Goal: Browse casually

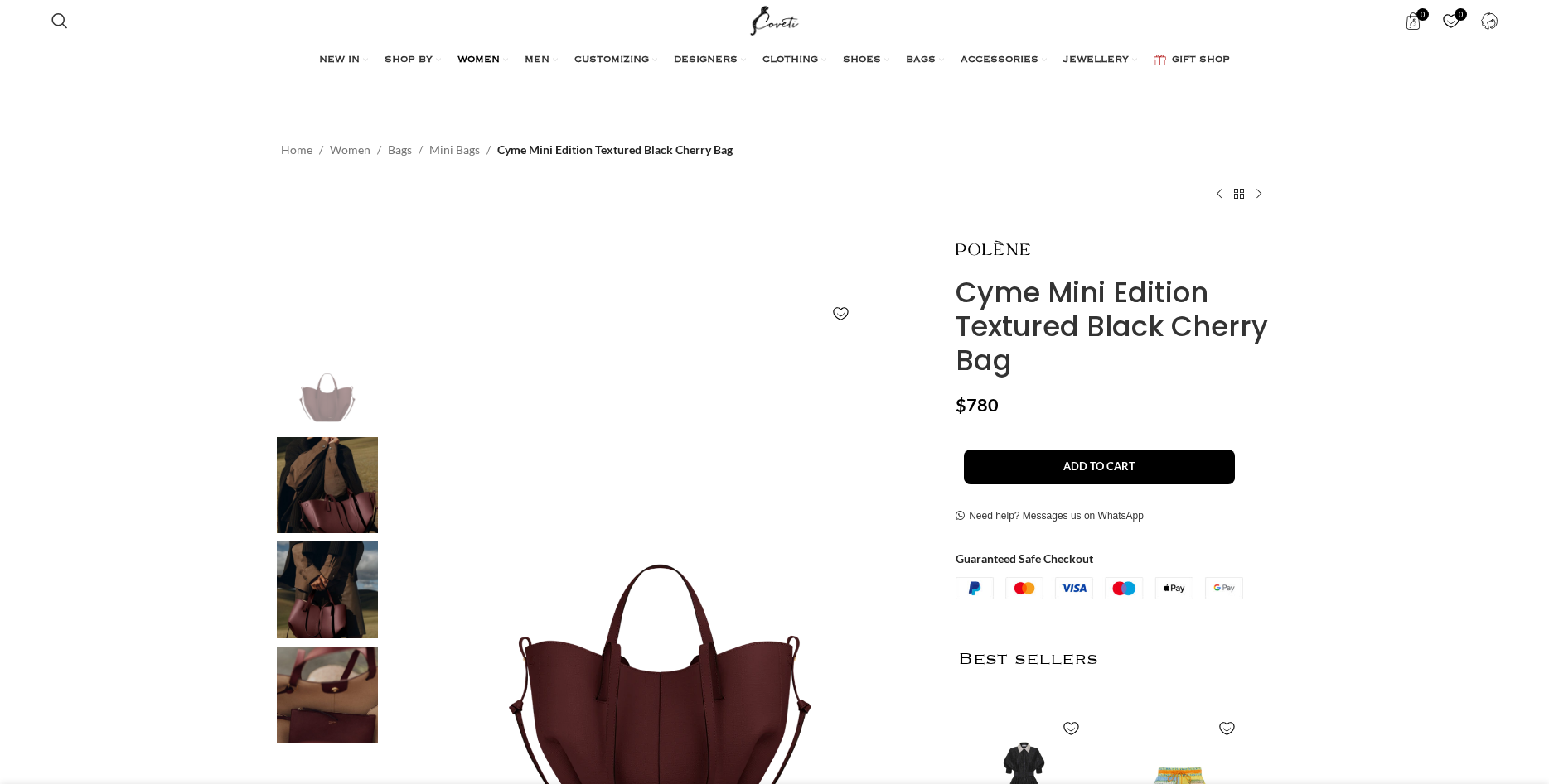
click at [467, 59] on span "WOMEN" at bounding box center [478, 60] width 42 height 13
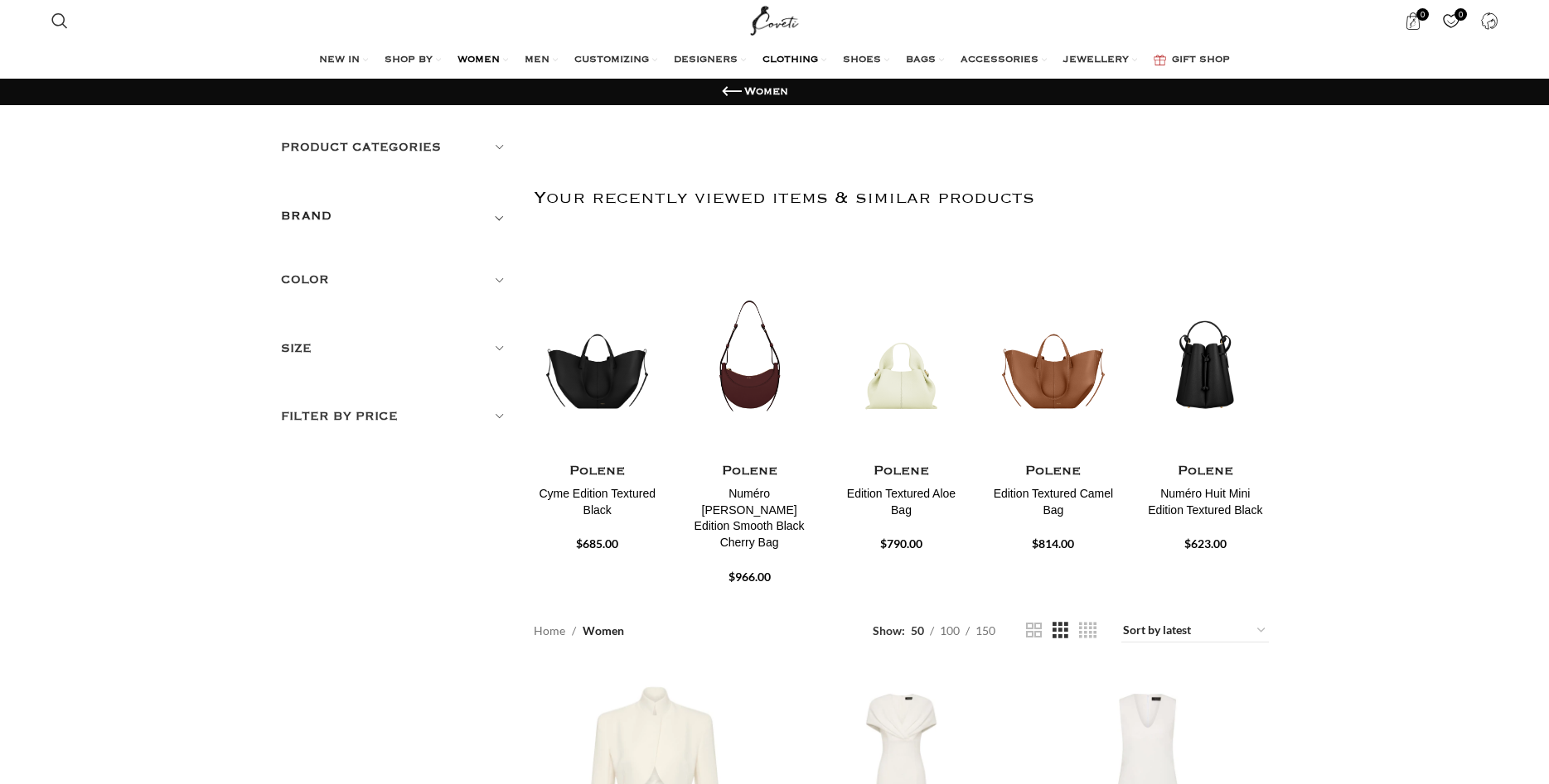
click at [779, 57] on span "CLOTHING" at bounding box center [790, 60] width 56 height 13
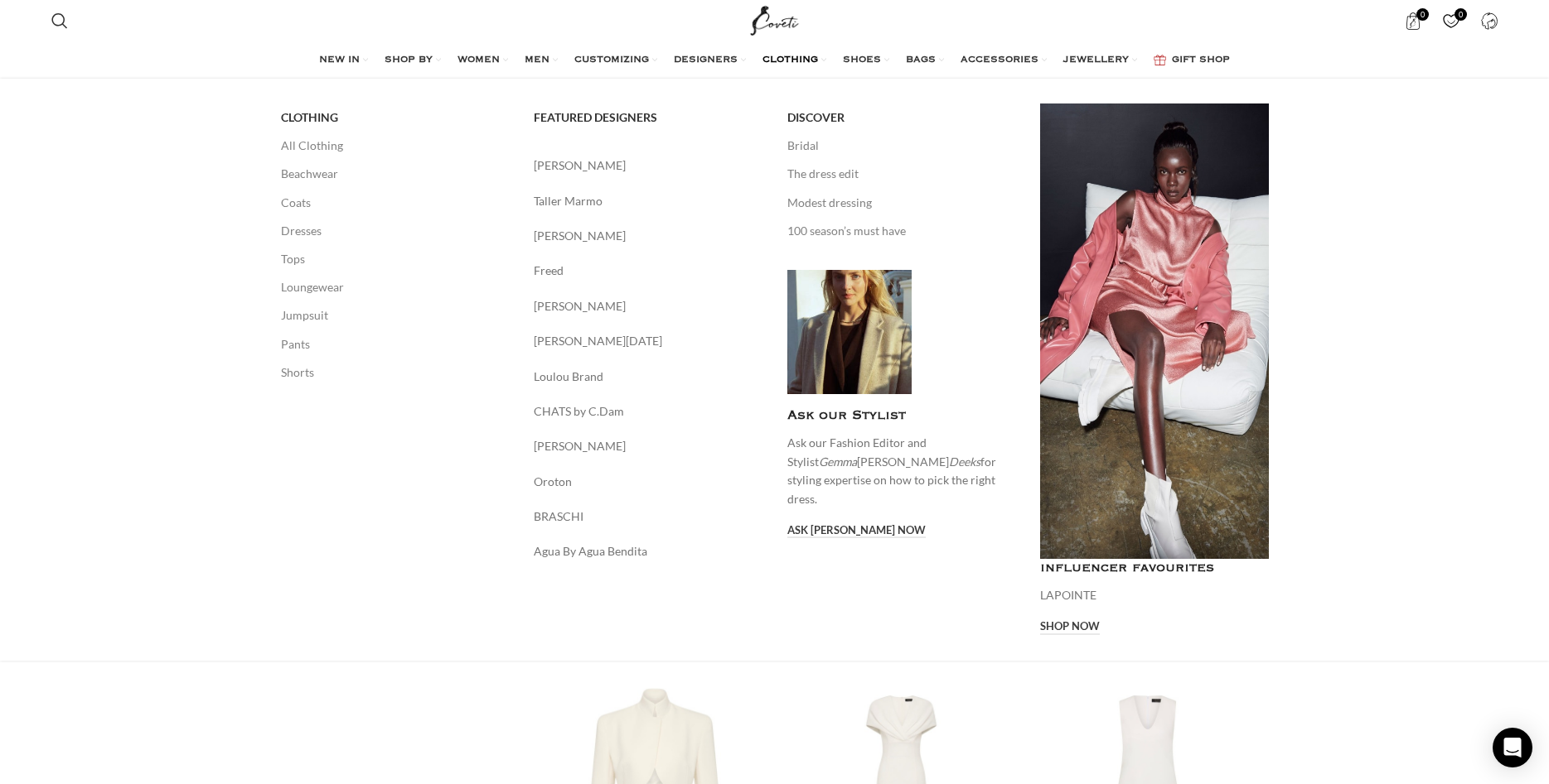
click at [798, 57] on span "CLOTHING" at bounding box center [790, 60] width 56 height 13
click at [780, 58] on span "CLOTHING" at bounding box center [790, 60] width 56 height 13
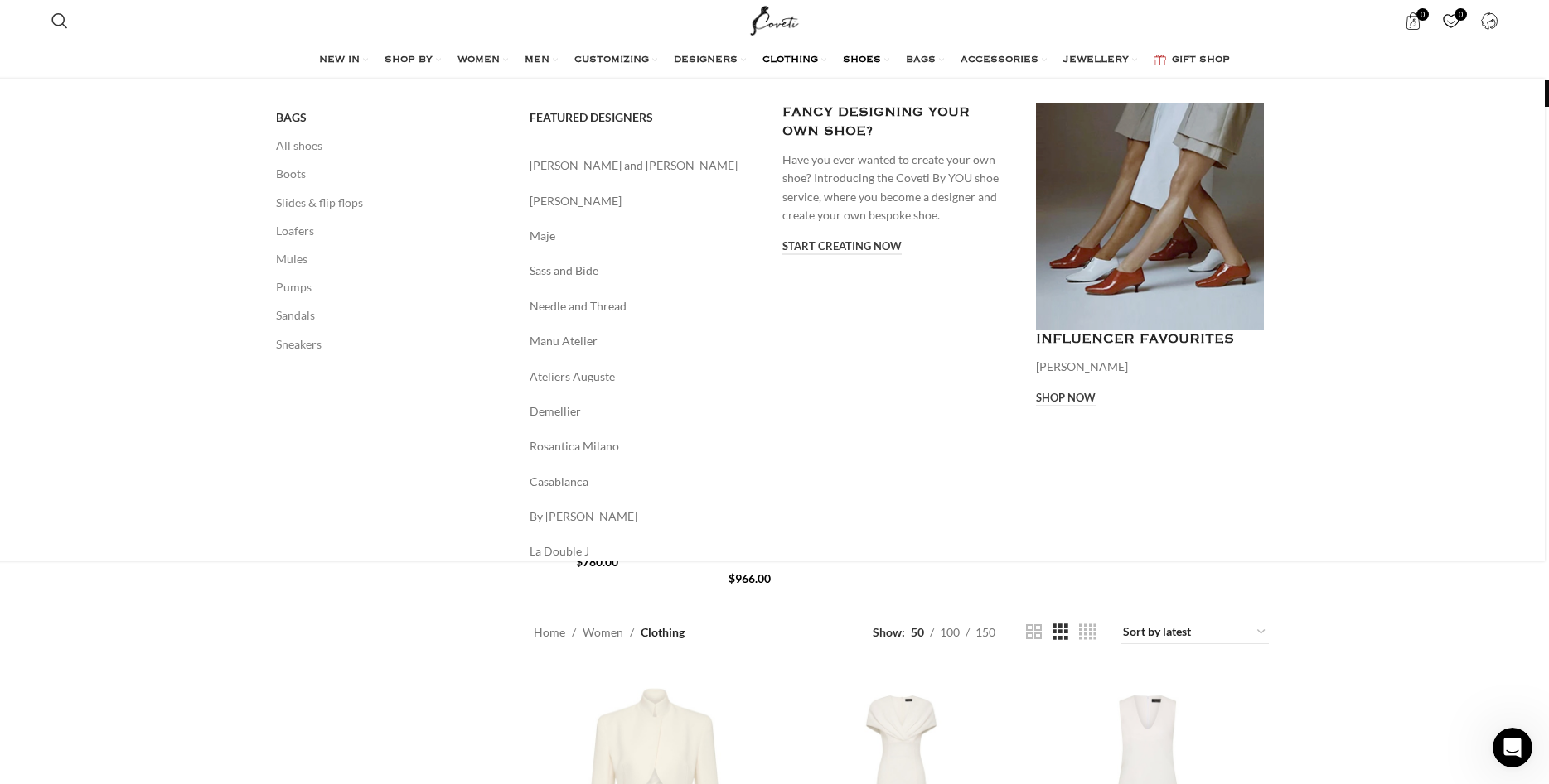
click at [867, 60] on span "SHOES" at bounding box center [861, 60] width 38 height 13
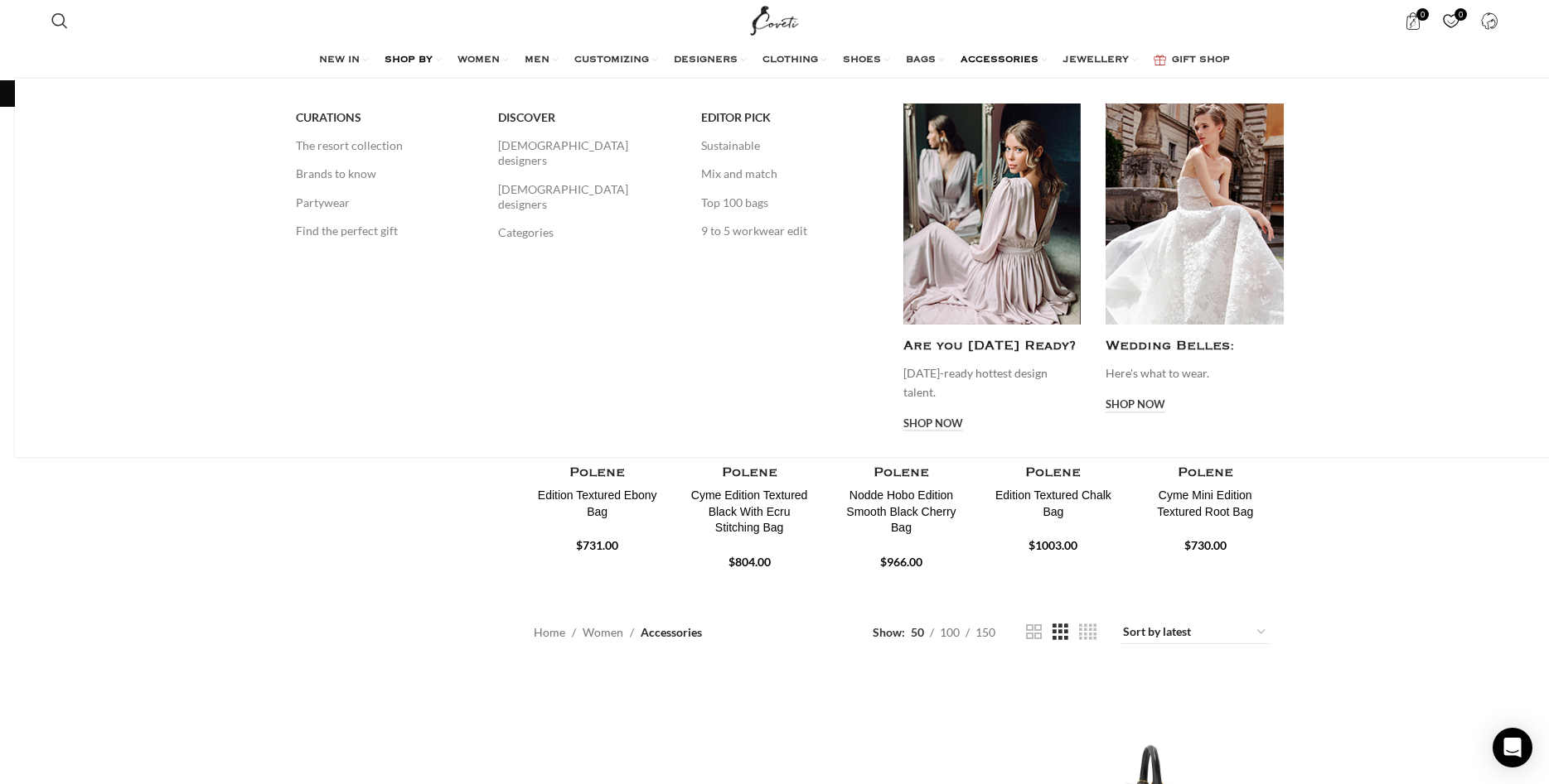
click at [396, 59] on span "SHOP BY" at bounding box center [409, 60] width 48 height 13
